Goal: Information Seeking & Learning: Check status

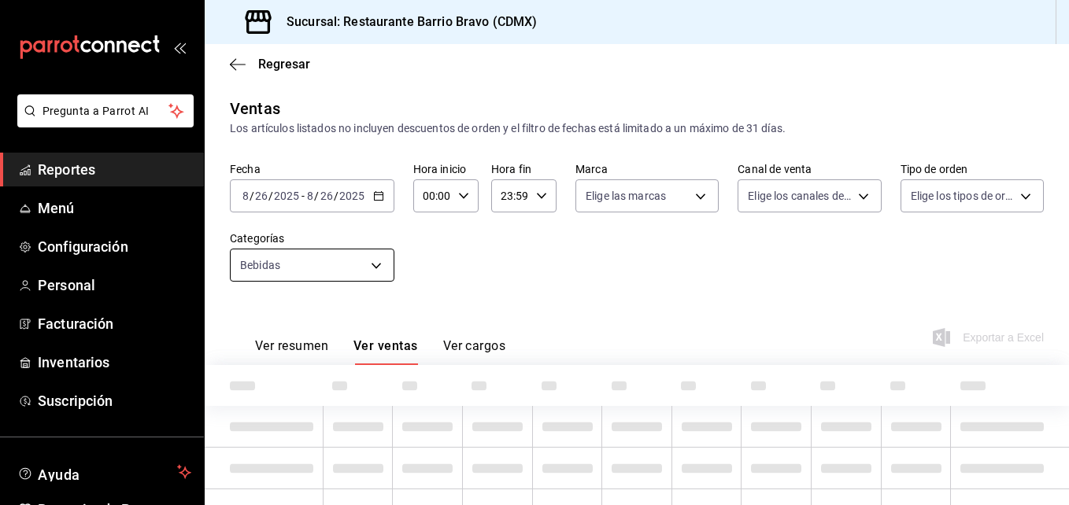
type input "7fa84fa0-b9ca-49ef-be16-7673f7613eff"
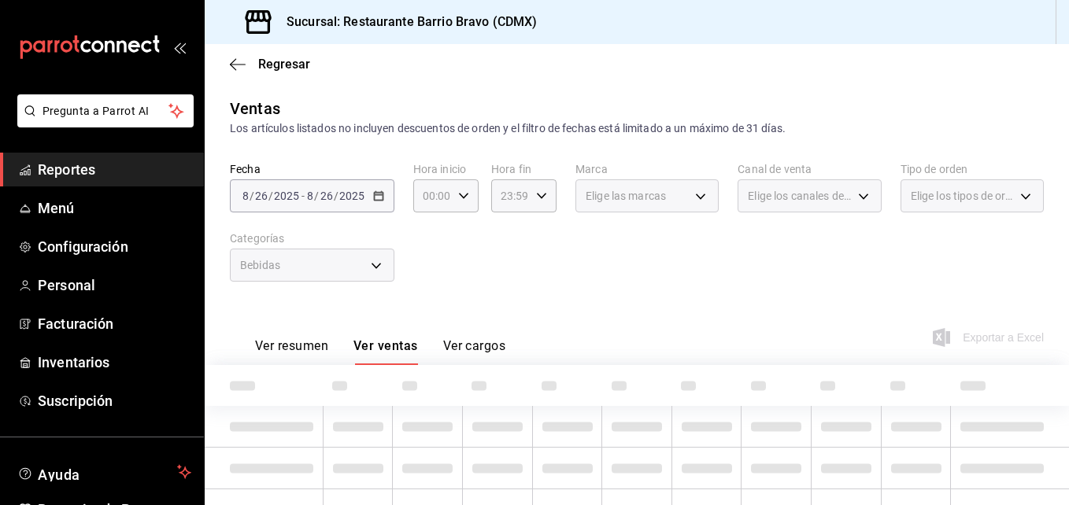
click at [352, 263] on div "Bebidas" at bounding box center [312, 265] width 164 height 33
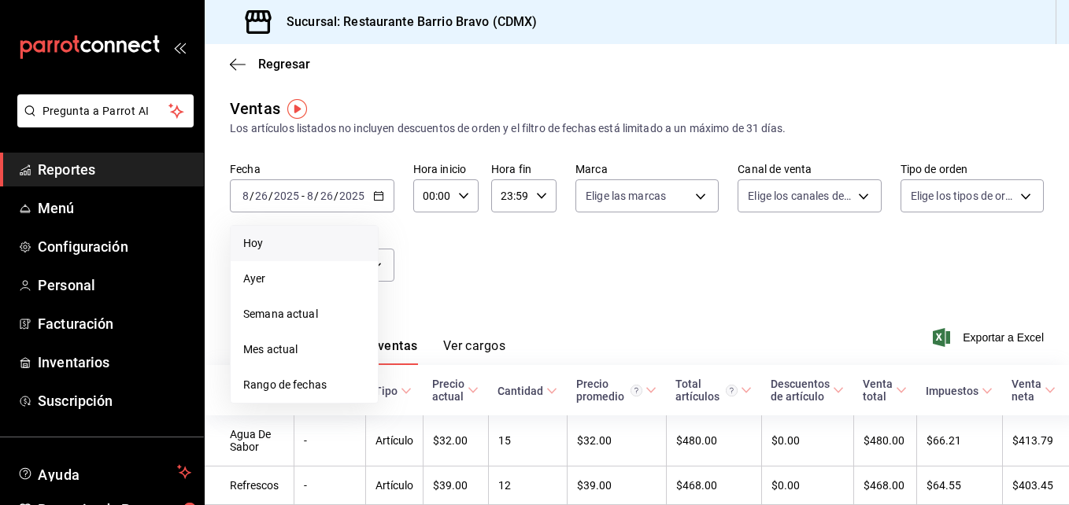
click at [285, 243] on span "Hoy" at bounding box center [304, 243] width 122 height 17
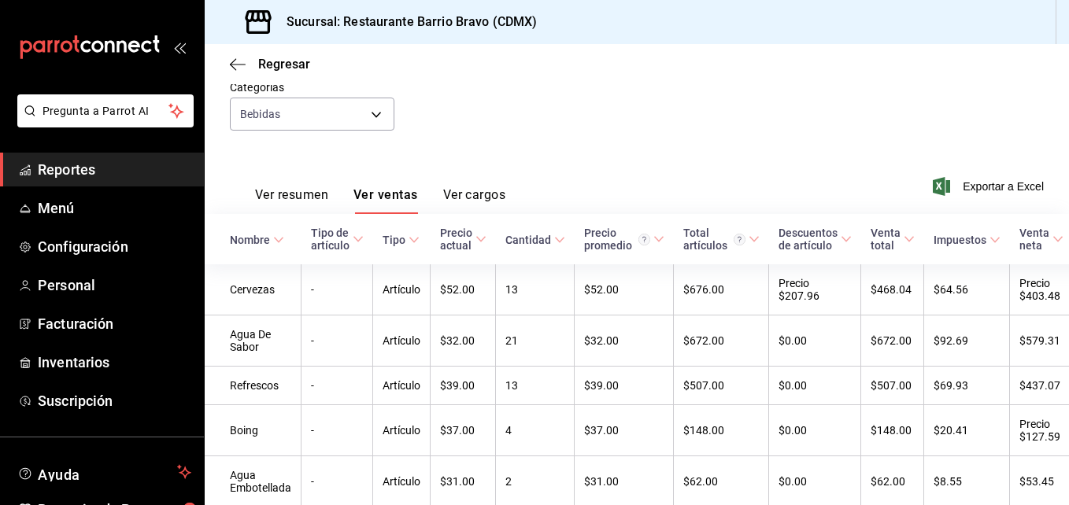
scroll to position [231, 0]
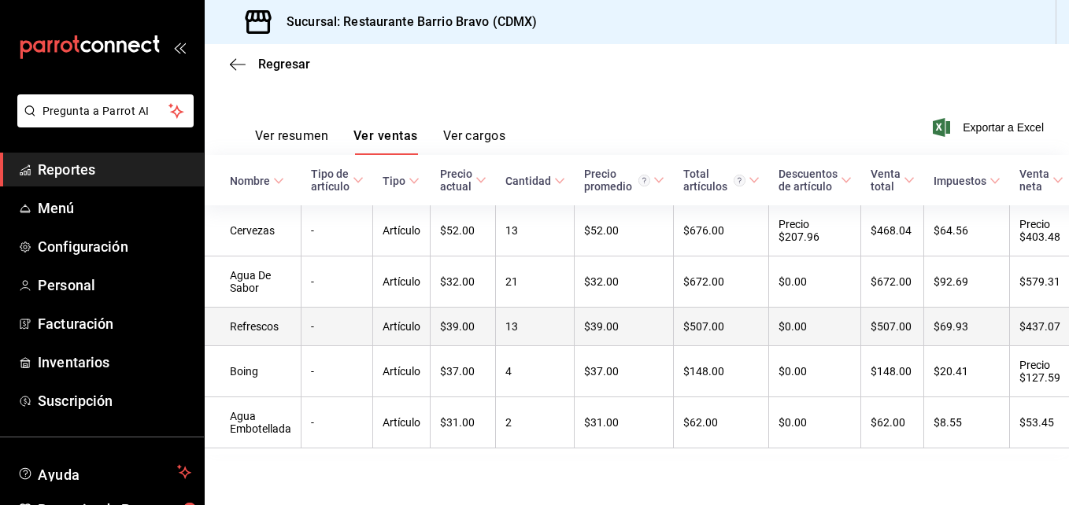
click at [468, 317] on td "$39.00" at bounding box center [463, 327] width 65 height 39
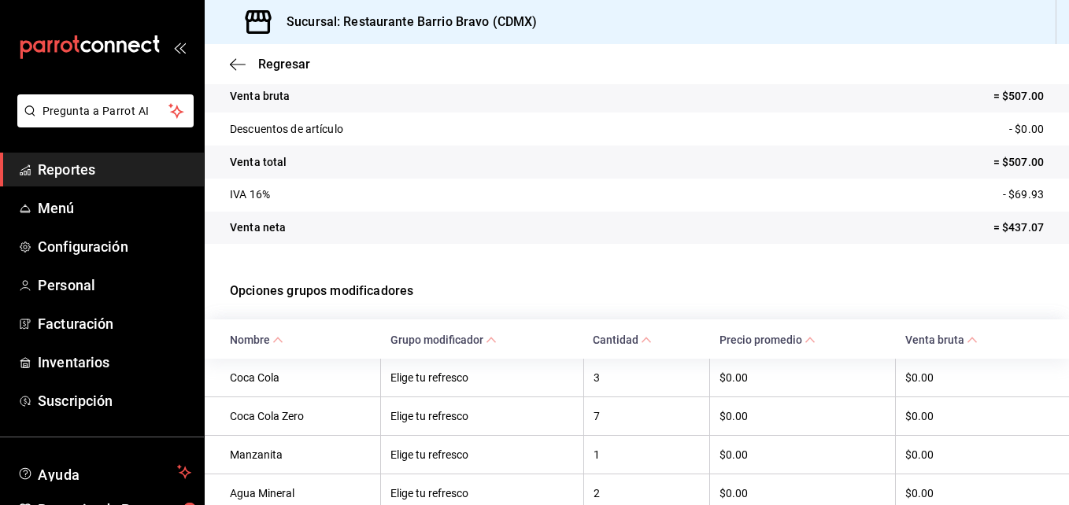
scroll to position [242, 0]
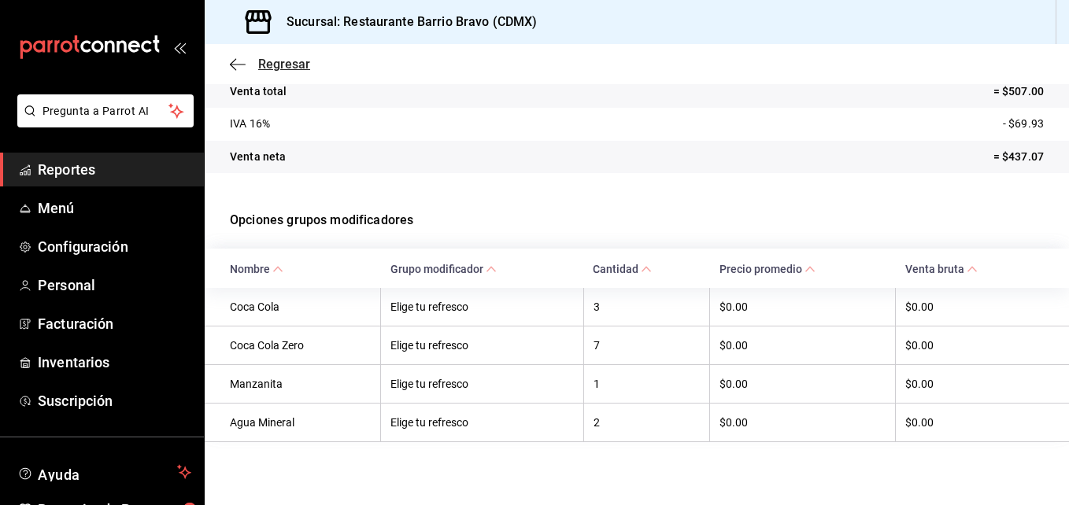
click at [249, 68] on span "Regresar" at bounding box center [270, 64] width 80 height 15
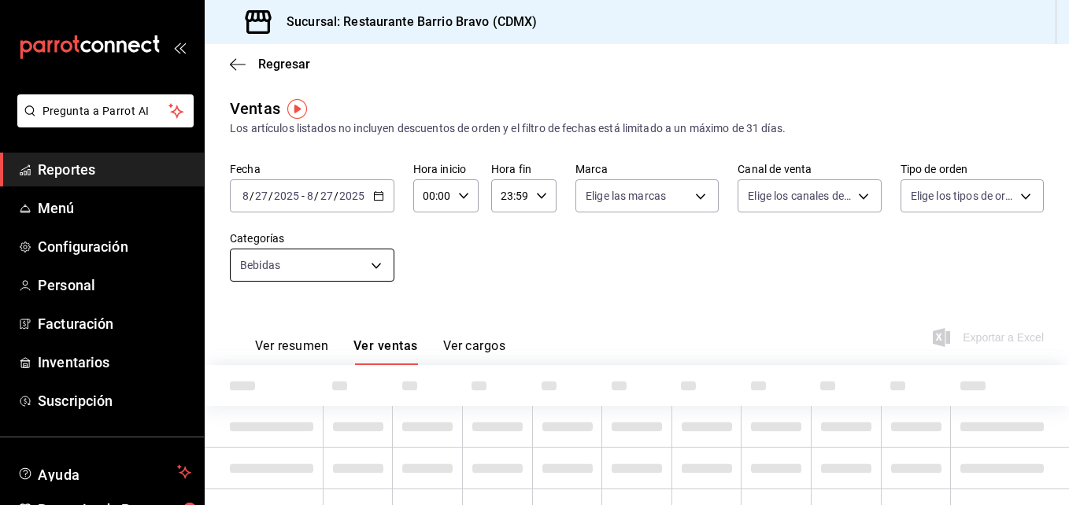
type input "7fa84fa0-b9ca-49ef-be16-7673f7613eff"
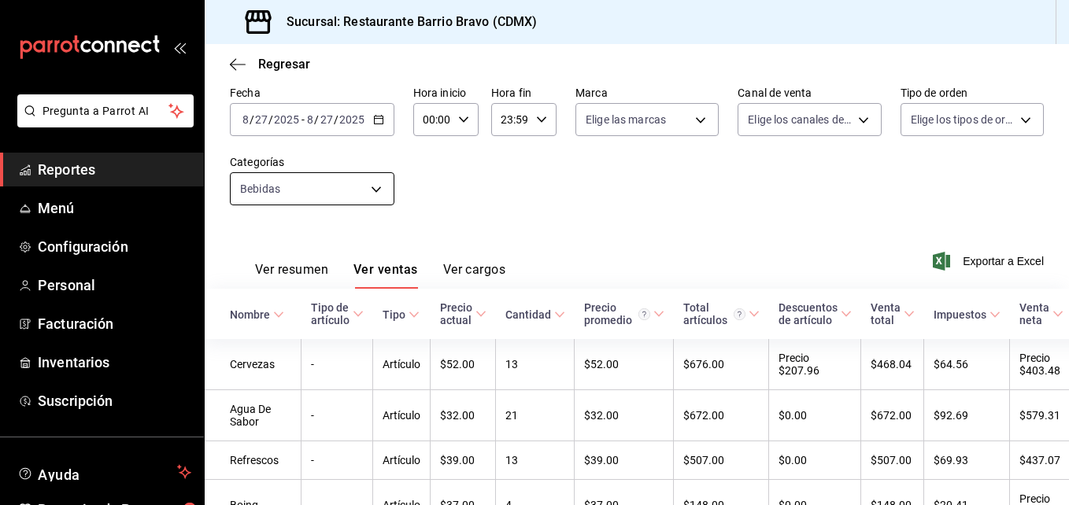
scroll to position [231, 0]
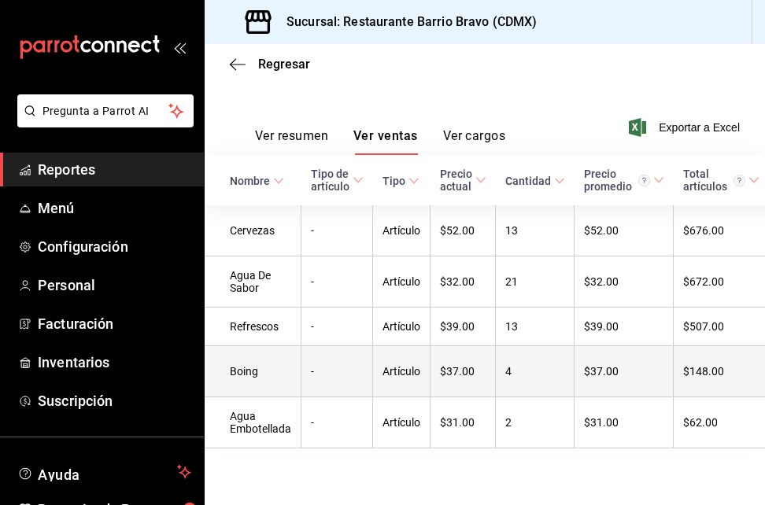
click at [353, 351] on td "-" at bounding box center [337, 371] width 72 height 51
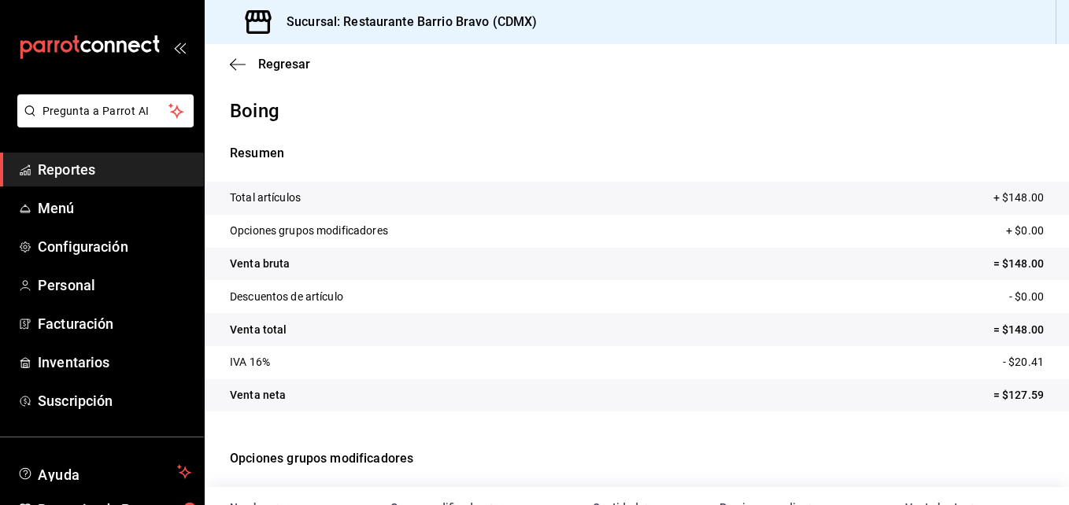
scroll to position [163, 0]
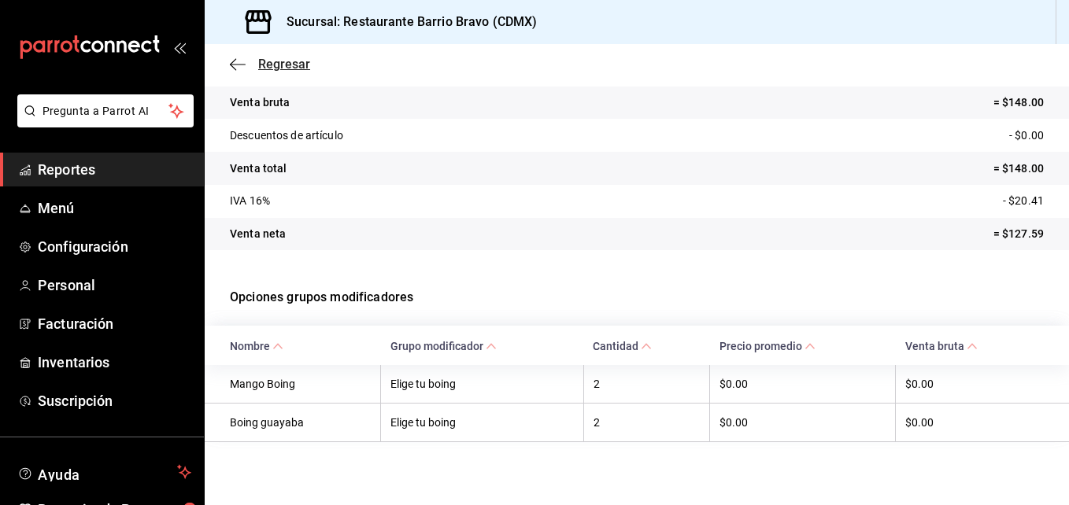
click at [275, 68] on span "Regresar" at bounding box center [284, 64] width 52 height 15
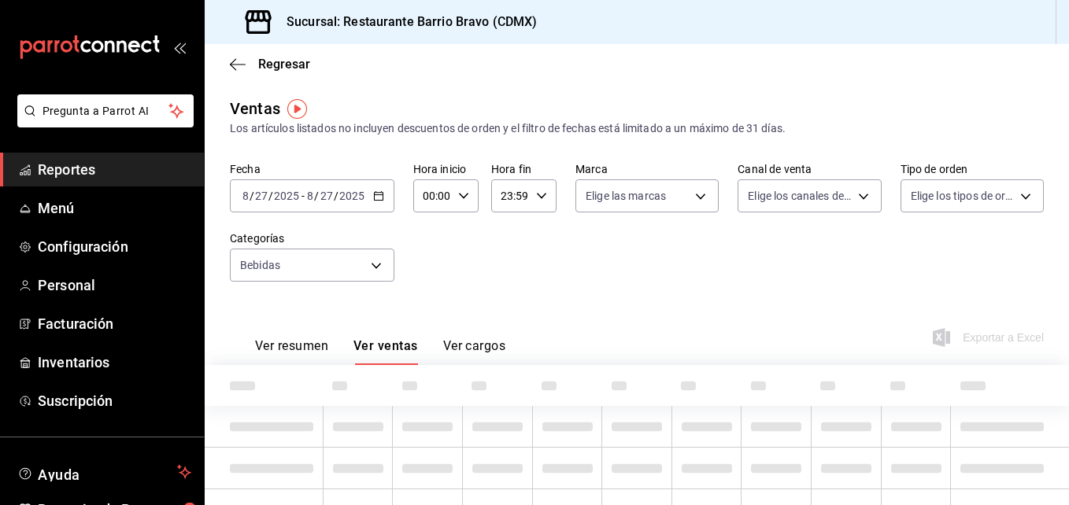
type input "7fa84fa0-b9ca-49ef-be16-7673f7613eff"
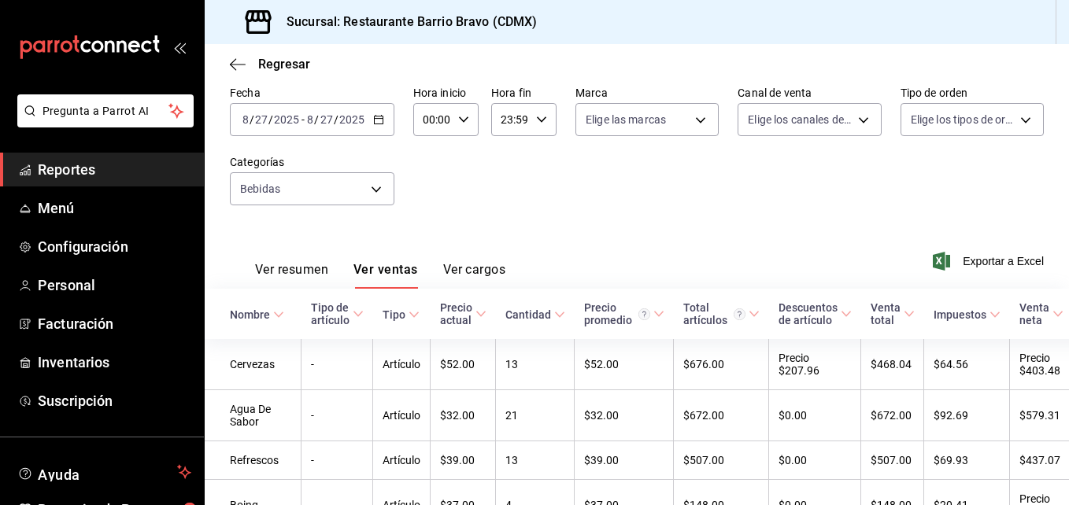
scroll to position [201, 0]
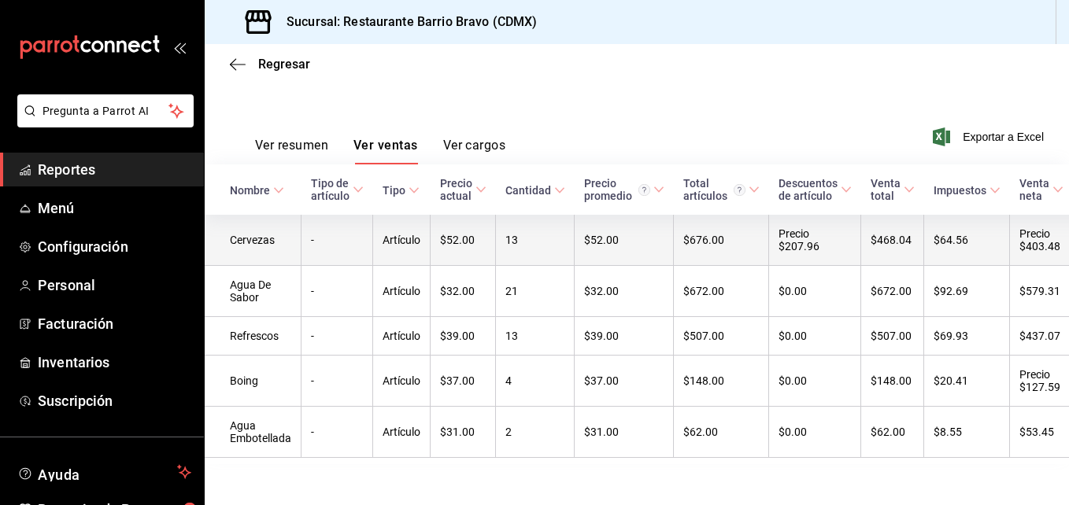
click at [545, 244] on td "13" at bounding box center [535, 240] width 79 height 51
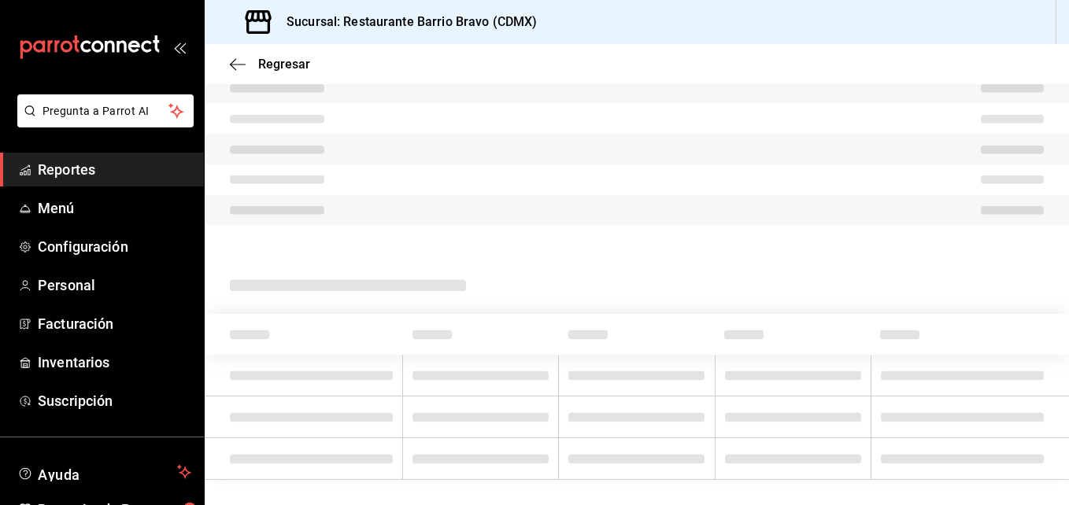
scroll to position [124, 0]
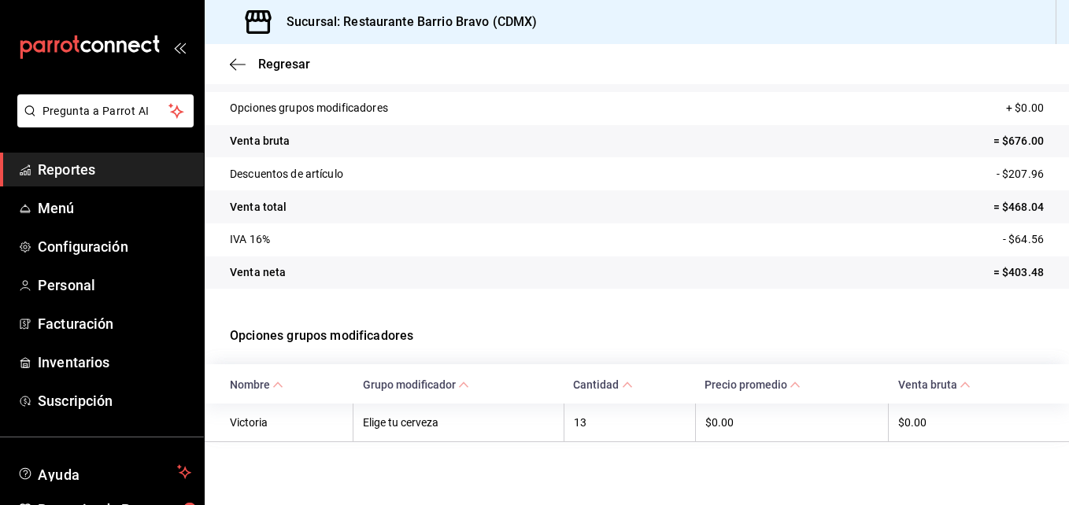
click at [270, 82] on div "Regresar" at bounding box center [637, 64] width 864 height 40
click at [266, 73] on div "Regresar" at bounding box center [637, 64] width 864 height 40
click at [264, 66] on span "Regresar" at bounding box center [284, 64] width 52 height 15
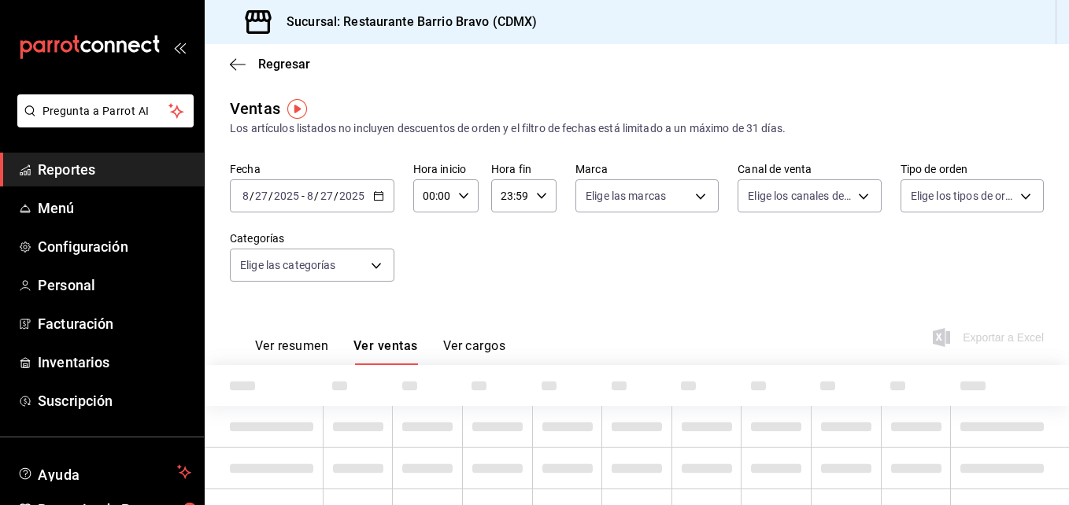
type input "7fa84fa0-b9ca-49ef-be16-7673f7613eff"
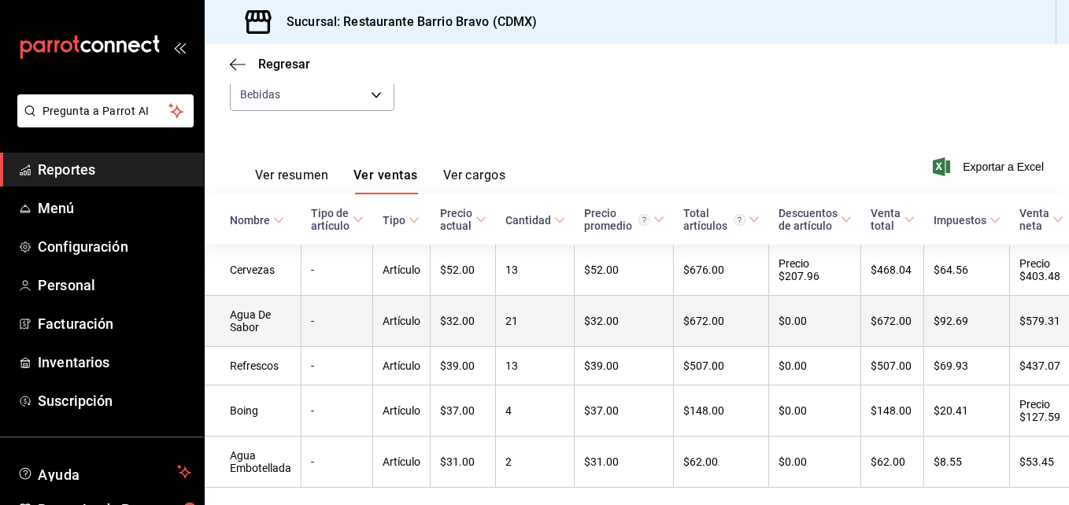
scroll to position [173, 0]
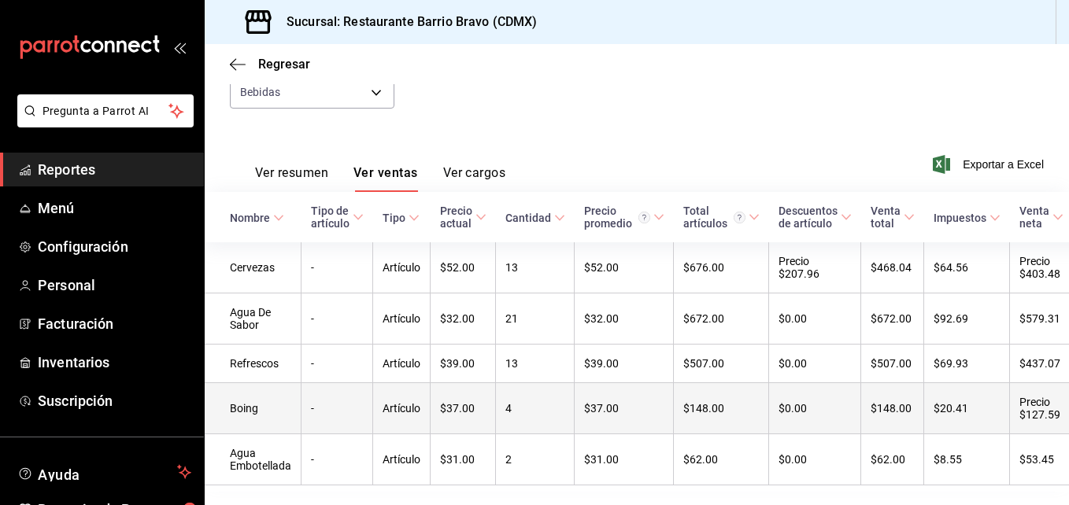
click at [402, 394] on td "Artículo" at bounding box center [401, 408] width 57 height 51
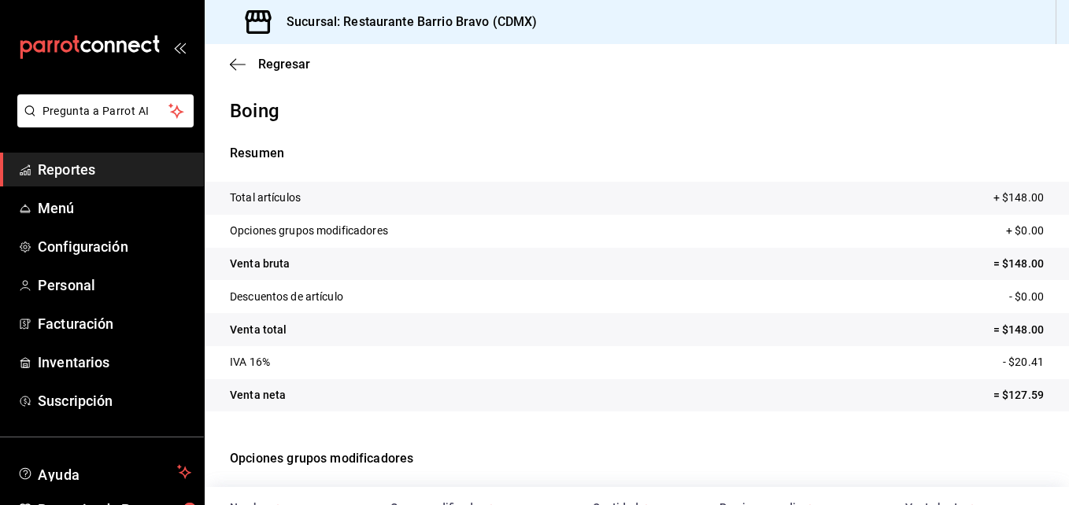
click at [259, 50] on div "Regresar" at bounding box center [637, 64] width 864 height 40
click at [261, 66] on span "Regresar" at bounding box center [284, 64] width 52 height 15
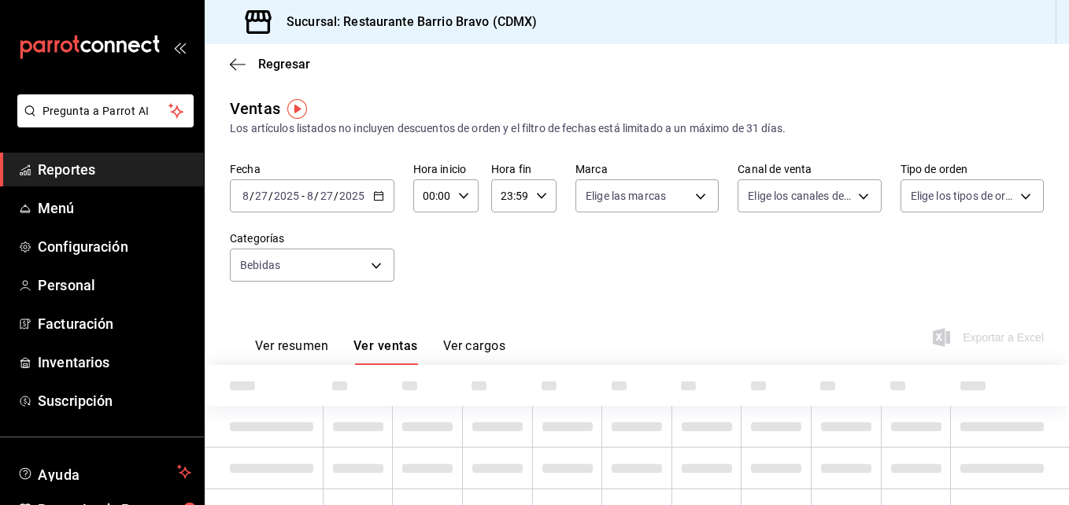
type input "7fa84fa0-b9ca-49ef-be16-7673f7613eff"
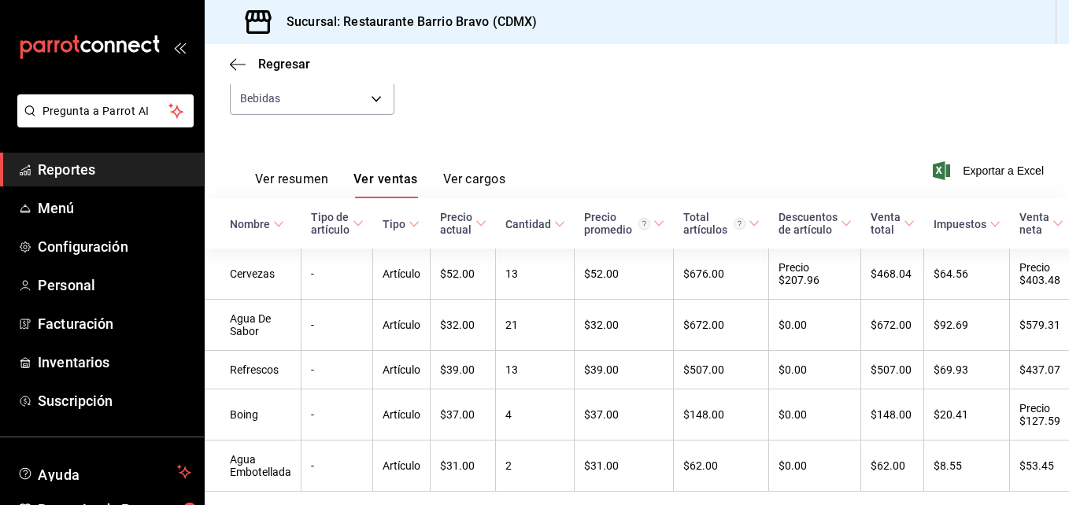
scroll to position [168, 0]
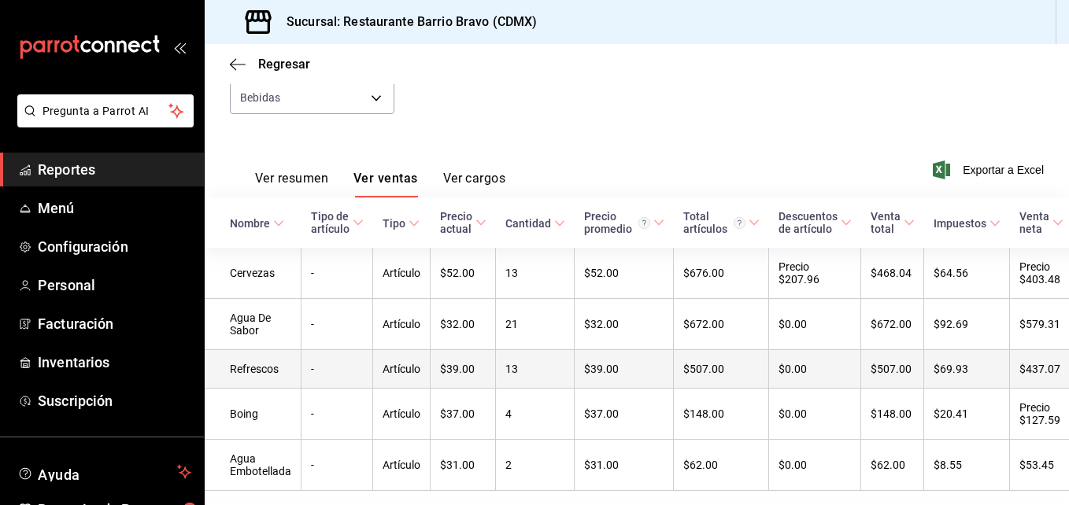
click at [343, 379] on td "-" at bounding box center [337, 369] width 72 height 39
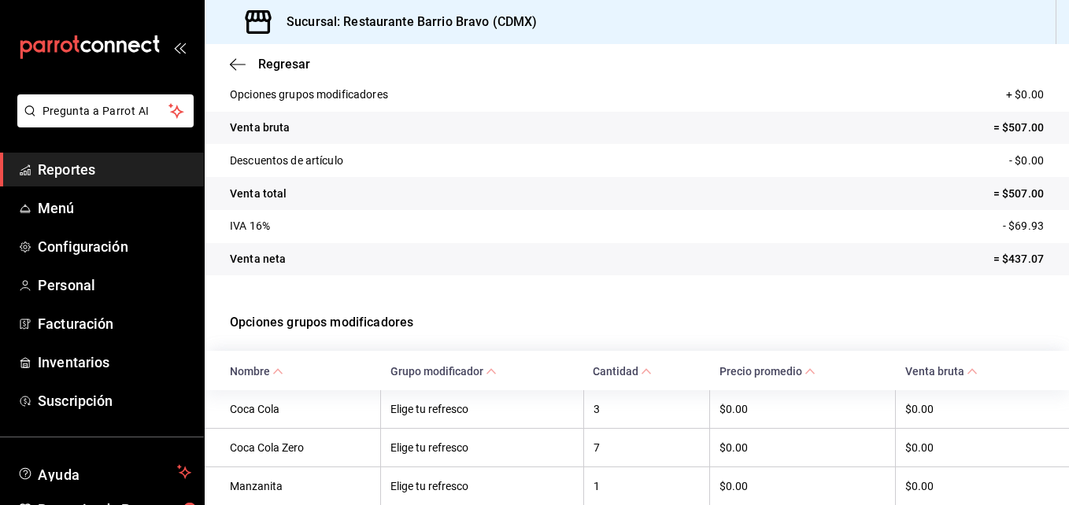
scroll to position [242, 0]
